Goal: Navigation & Orientation: Find specific page/section

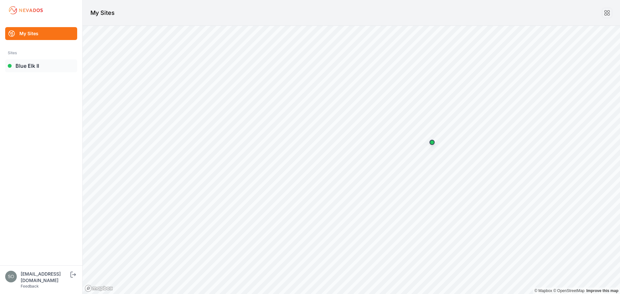
click at [21, 65] on link "Blue Elk II" at bounding box center [41, 65] width 72 height 13
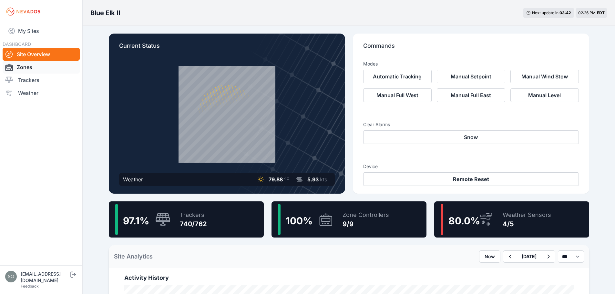
click at [33, 64] on link "Zones" at bounding box center [41, 67] width 77 height 13
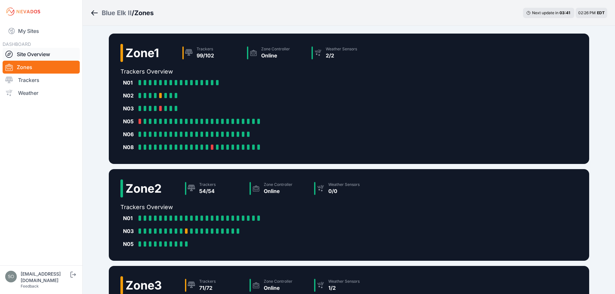
click at [31, 56] on link "Site Overview" at bounding box center [41, 54] width 77 height 13
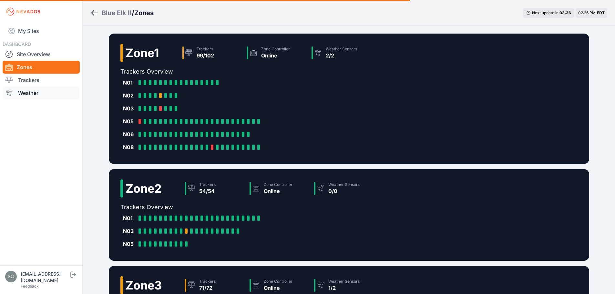
click at [57, 96] on link "Weather" at bounding box center [41, 93] width 77 height 13
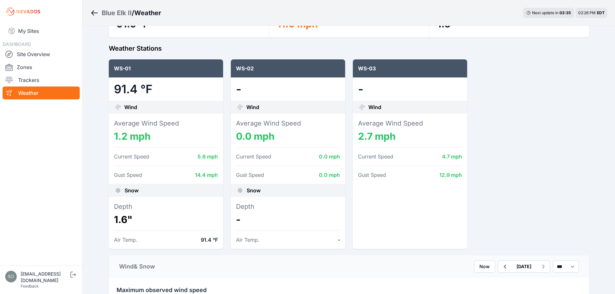
scroll to position [54, 0]
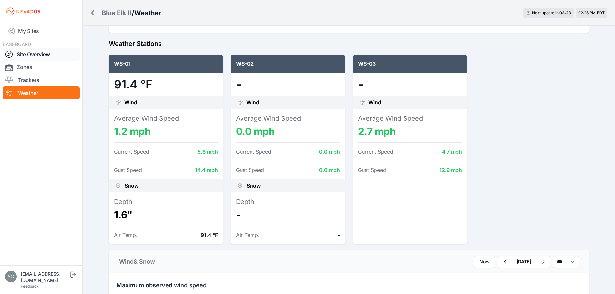
click at [46, 53] on link "Site Overview" at bounding box center [41, 54] width 77 height 13
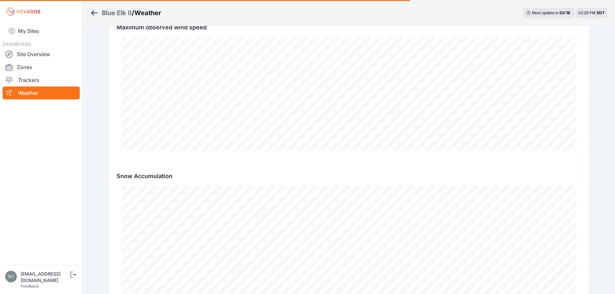
scroll to position [312, 0]
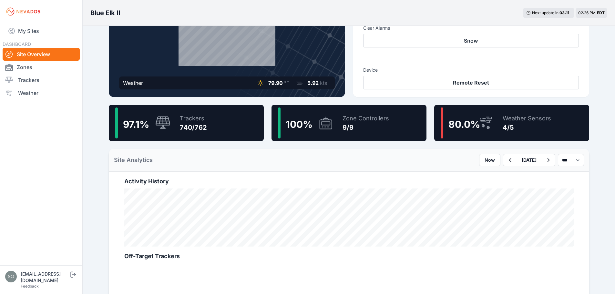
scroll to position [97, 0]
